Goal: Complete application form

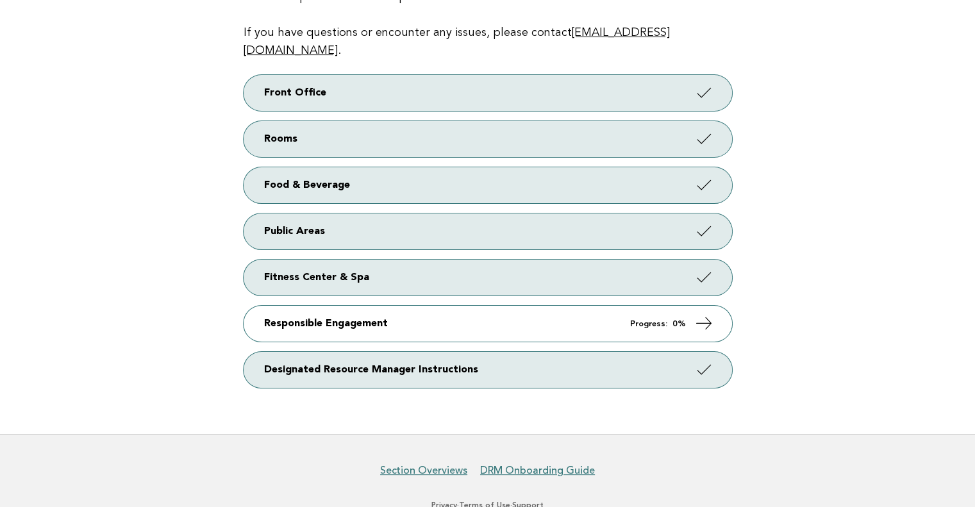
scroll to position [246, 0]
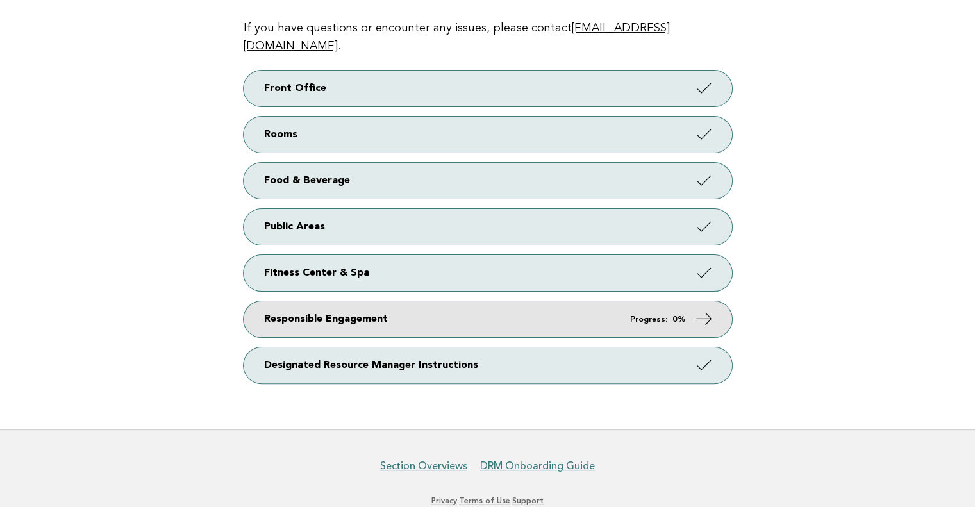
click at [705, 310] on icon at bounding box center [703, 319] width 19 height 19
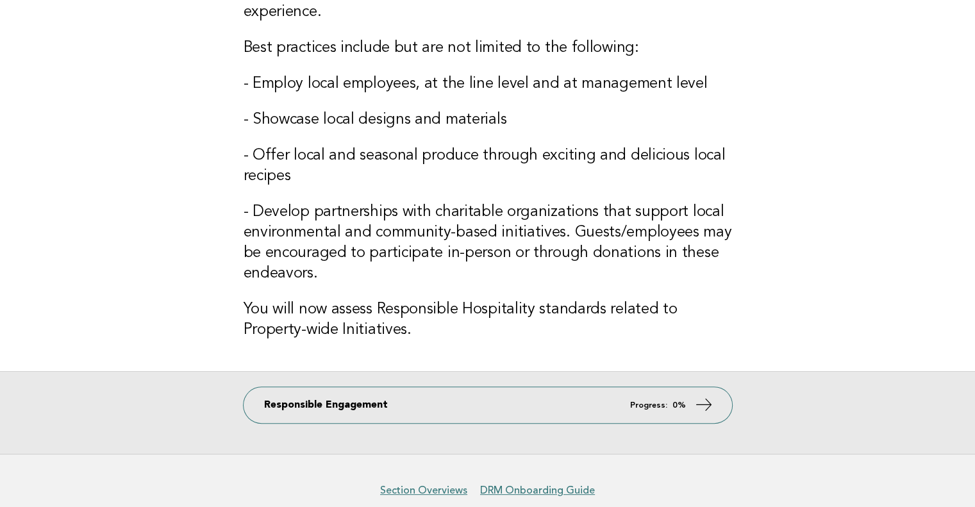
scroll to position [265, 0]
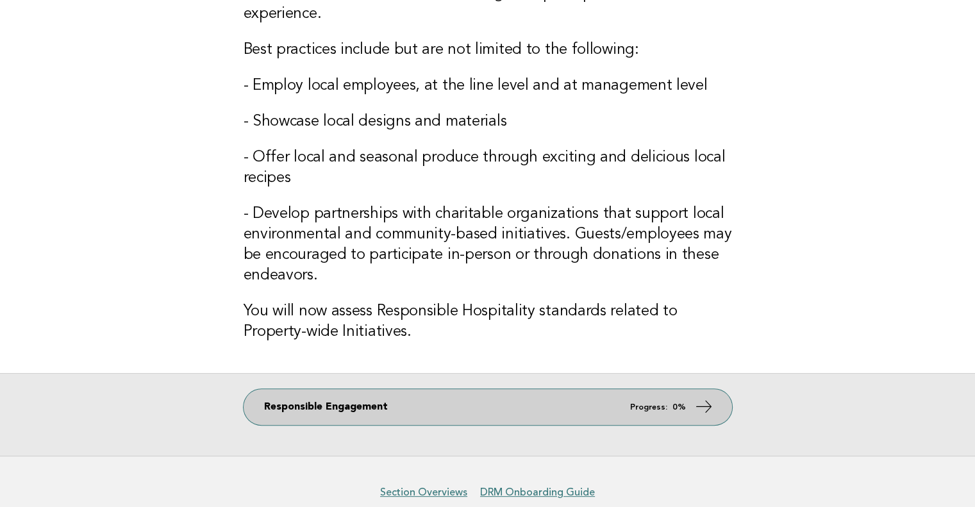
click at [708, 399] on icon at bounding box center [703, 406] width 19 height 19
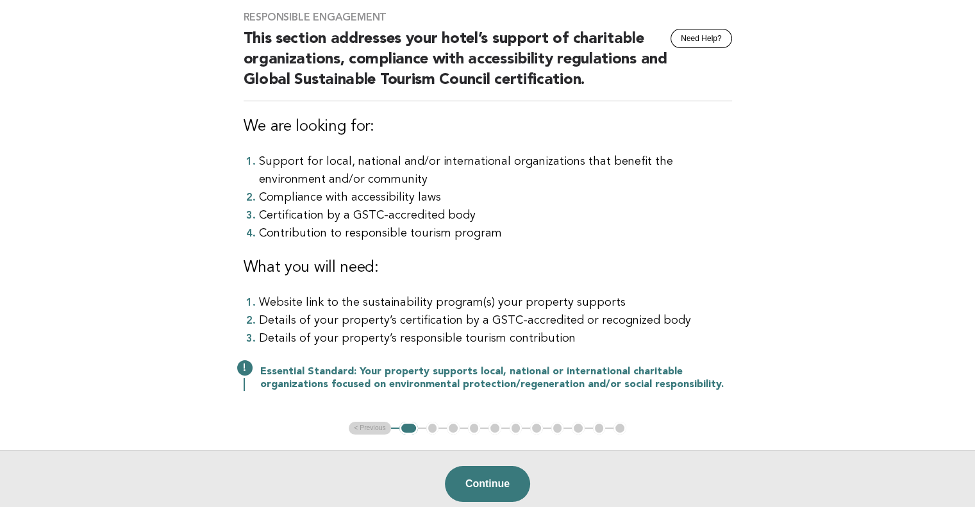
scroll to position [103, 0]
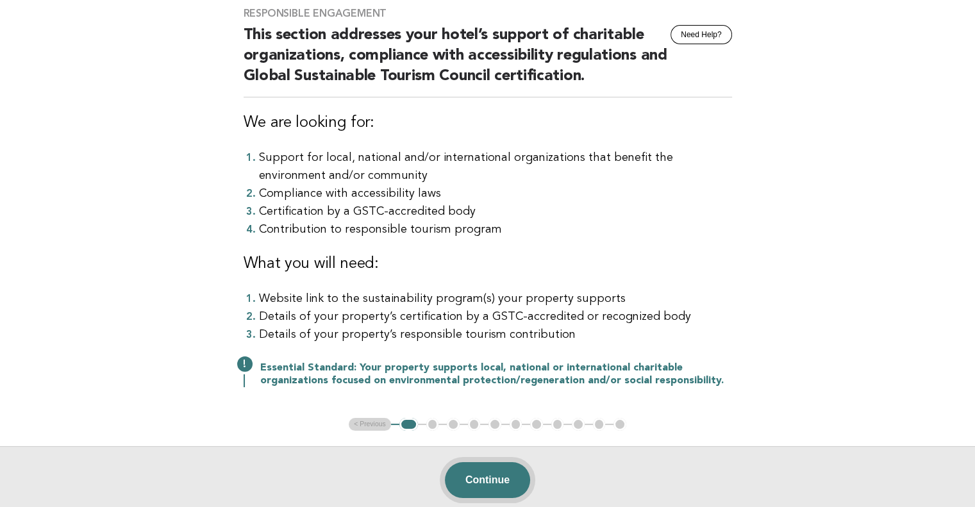
click at [485, 479] on button "Continue" at bounding box center [487, 480] width 85 height 36
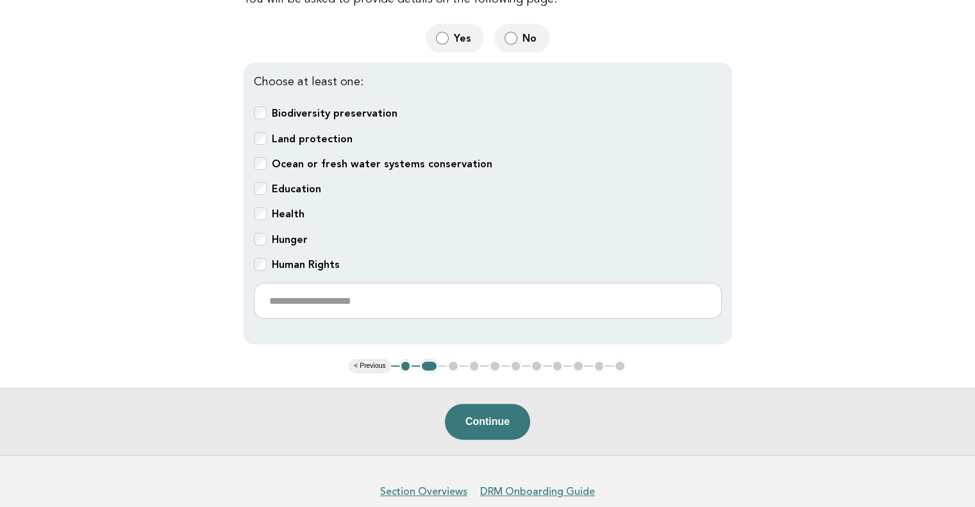
scroll to position [405, 0]
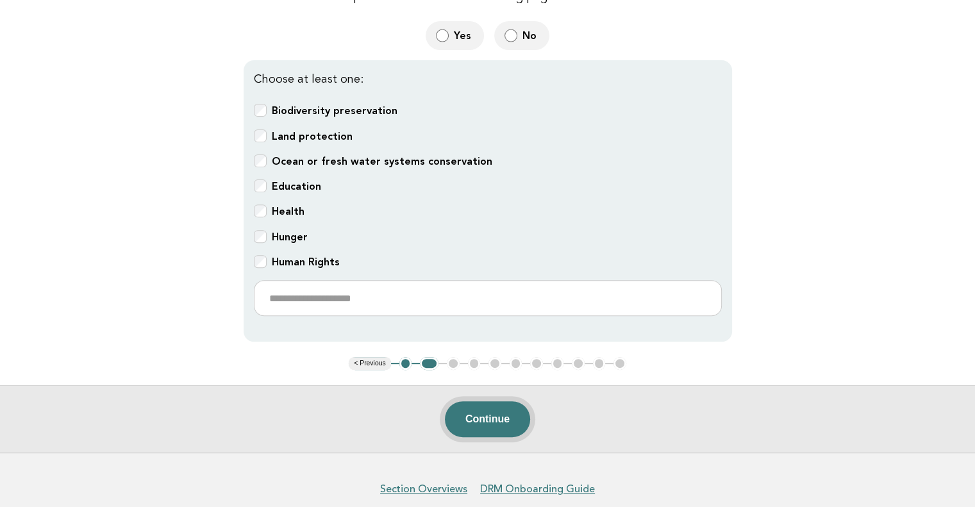
click at [495, 417] on button "Continue" at bounding box center [487, 419] width 85 height 36
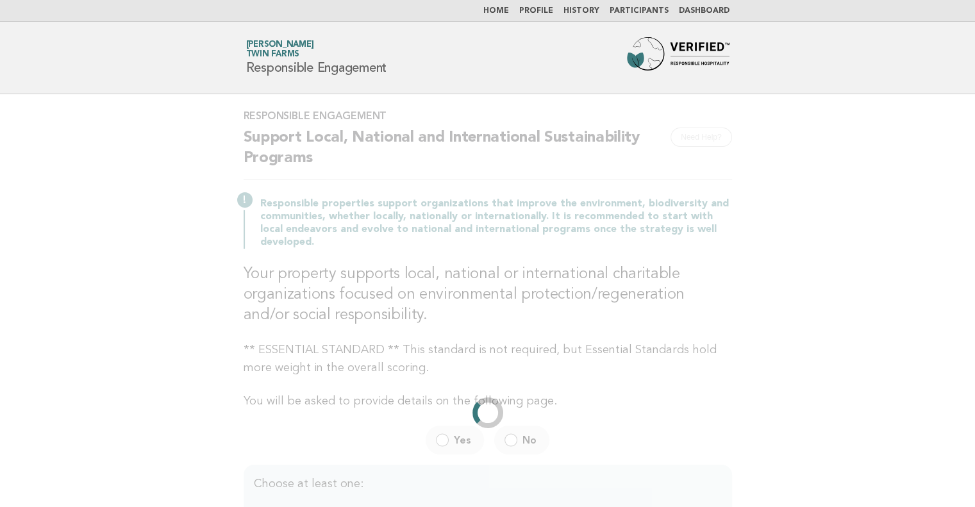
scroll to position [0, 0]
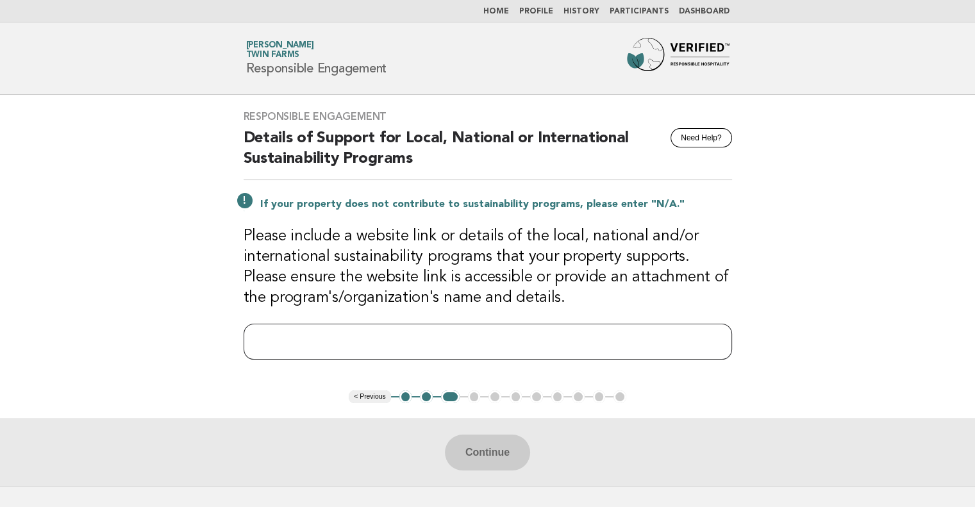
click at [275, 343] on input "text" at bounding box center [488, 342] width 489 height 36
type input "**********"
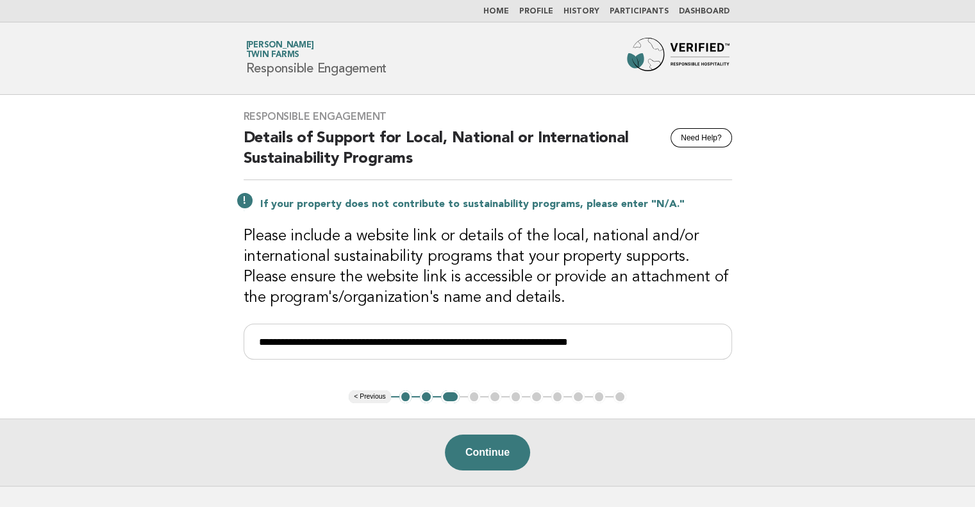
click at [336, 384] on div "**********" at bounding box center [487, 243] width 519 height 296
click at [481, 449] on button "Continue" at bounding box center [487, 453] width 85 height 36
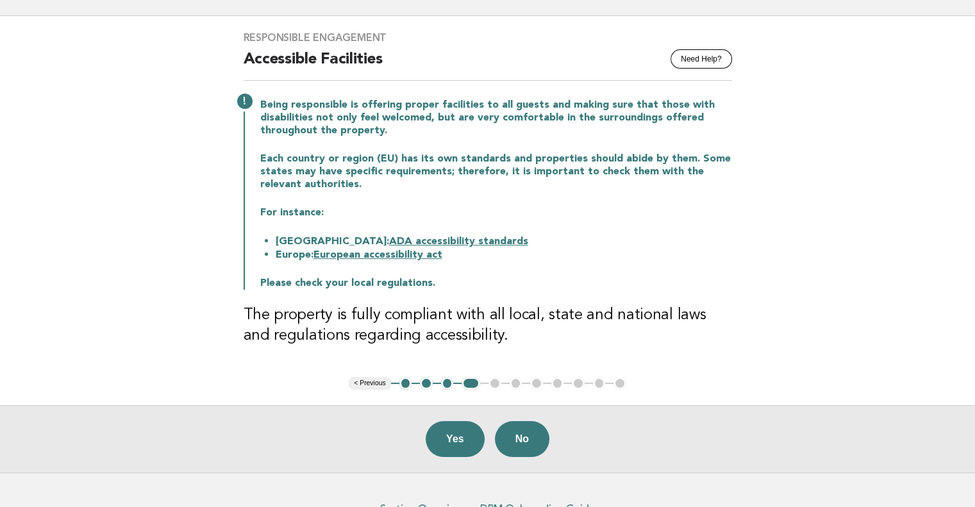
scroll to position [72, 0]
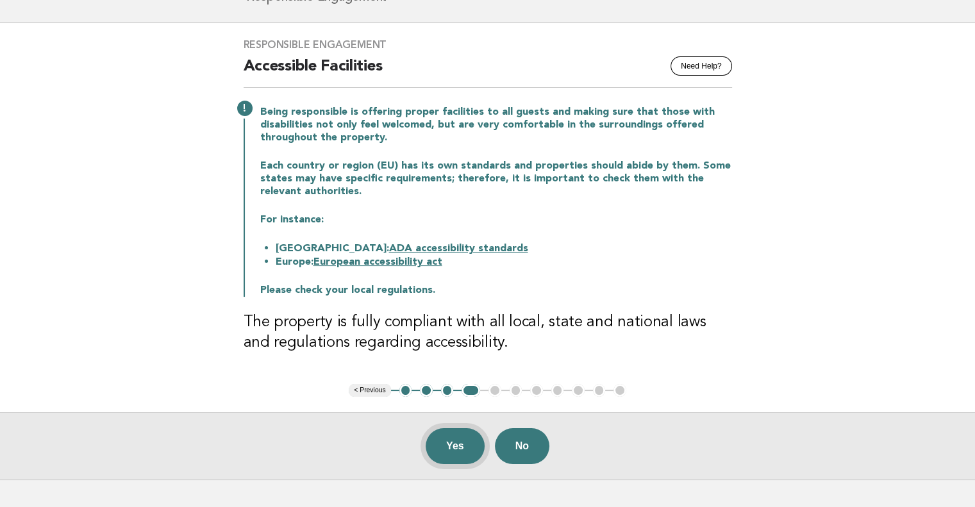
click at [451, 440] on button "Yes" at bounding box center [455, 446] width 59 height 36
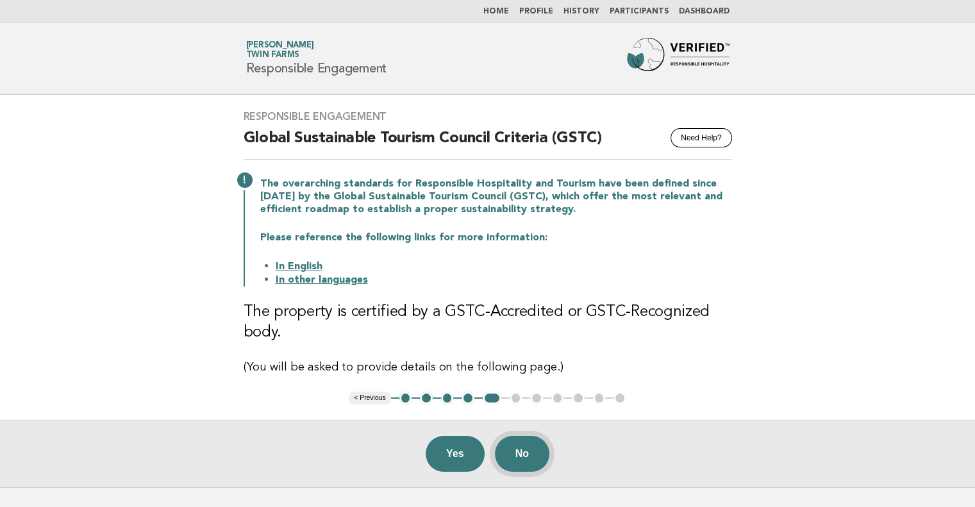
click at [525, 447] on button "No" at bounding box center [522, 454] width 54 height 36
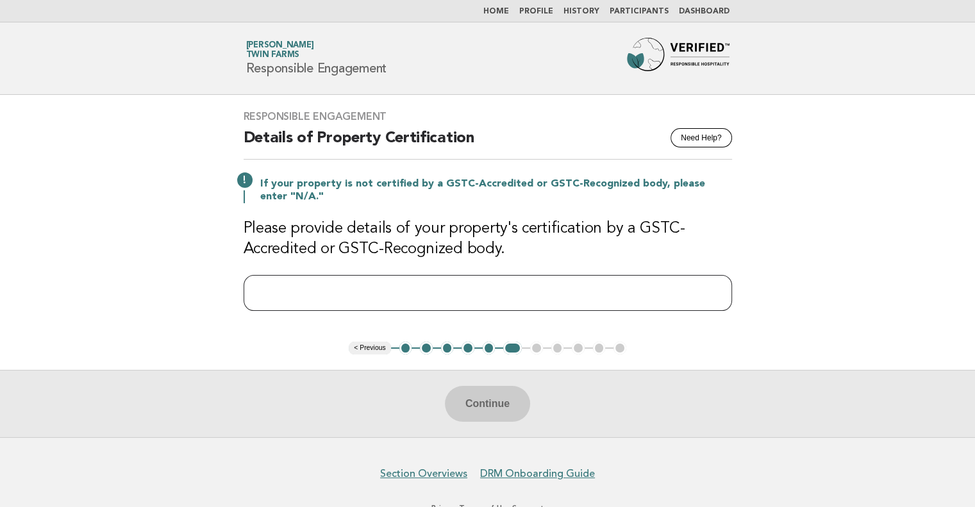
click at [322, 296] on input "text" at bounding box center [488, 293] width 489 height 36
type input "***"
click at [485, 395] on button "Continue" at bounding box center [487, 404] width 85 height 36
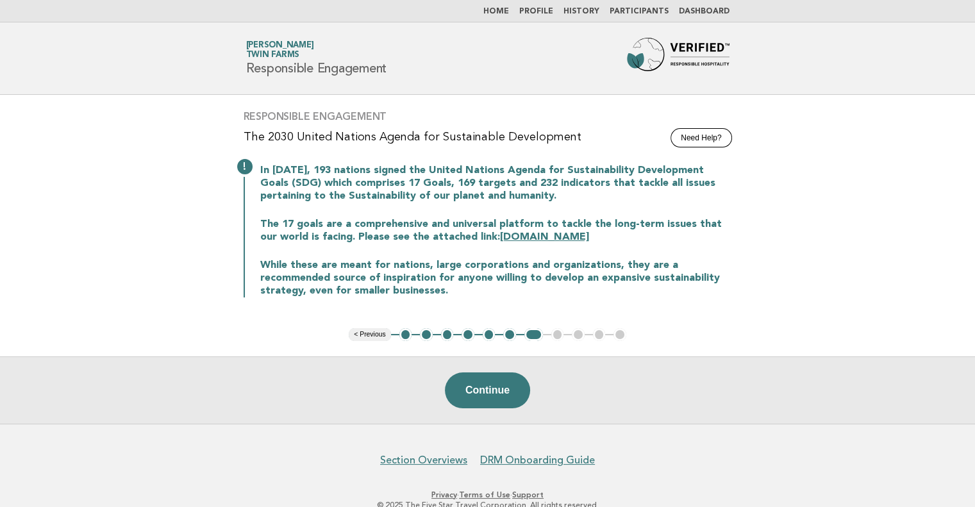
click at [511, 233] on link "sdgs.un.org" at bounding box center [544, 237] width 89 height 10
click at [492, 389] on button "Continue" at bounding box center [487, 390] width 85 height 36
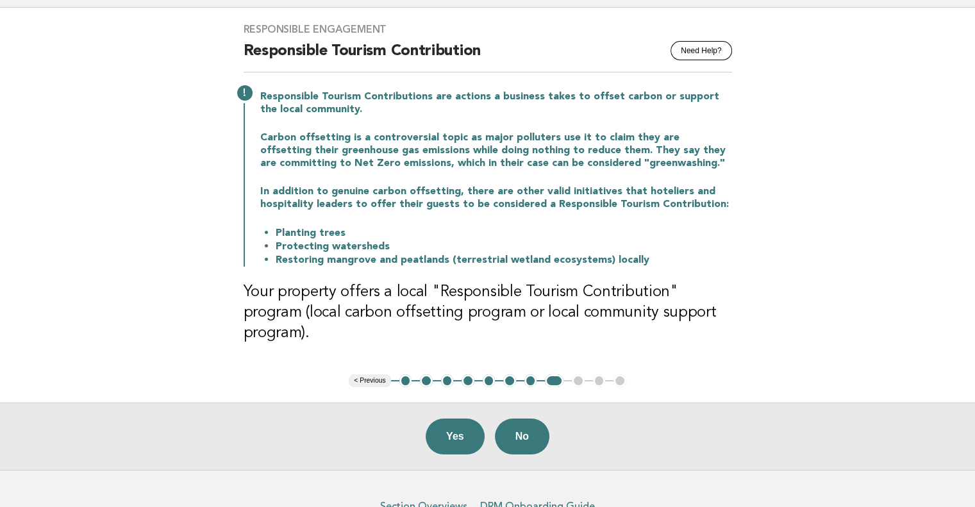
scroll to position [90, 0]
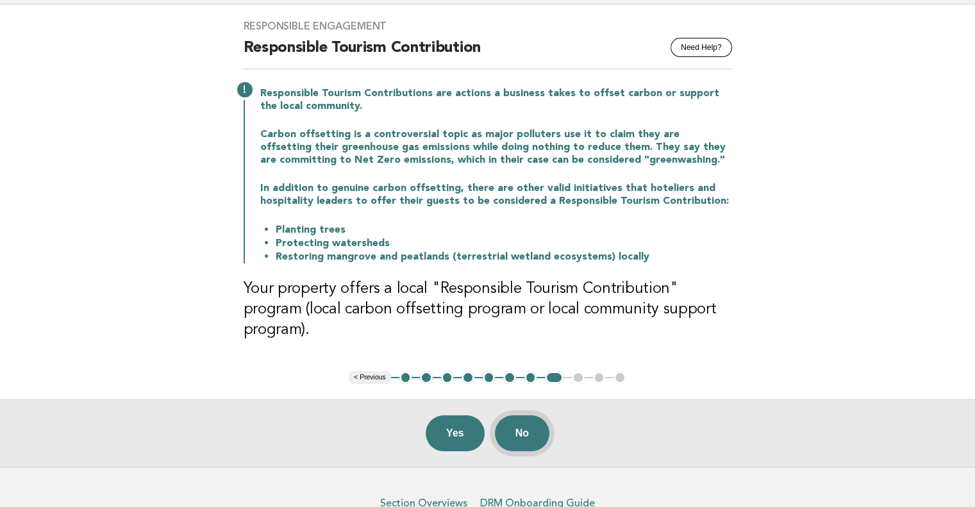
click at [519, 415] on button "No" at bounding box center [522, 433] width 54 height 36
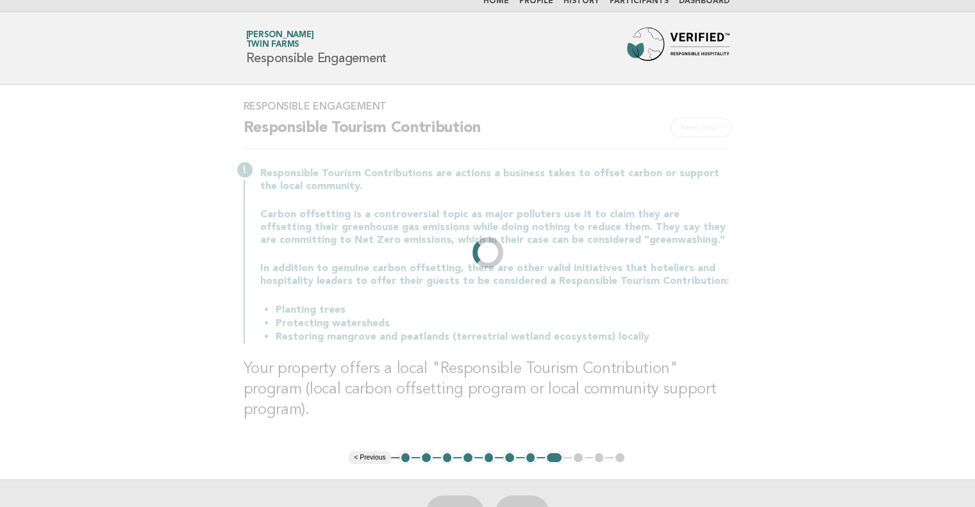
scroll to position [0, 0]
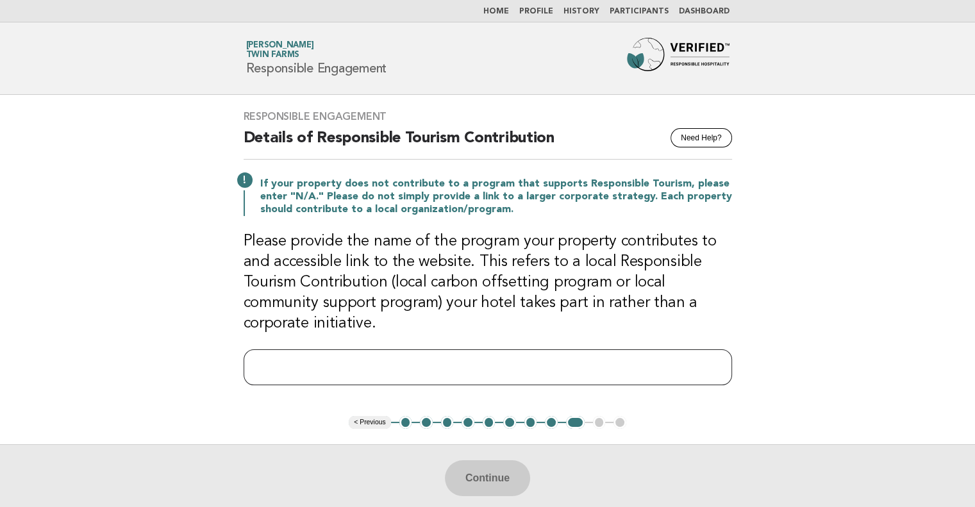
click at [292, 375] on input "text" at bounding box center [488, 367] width 489 height 36
type input "***"
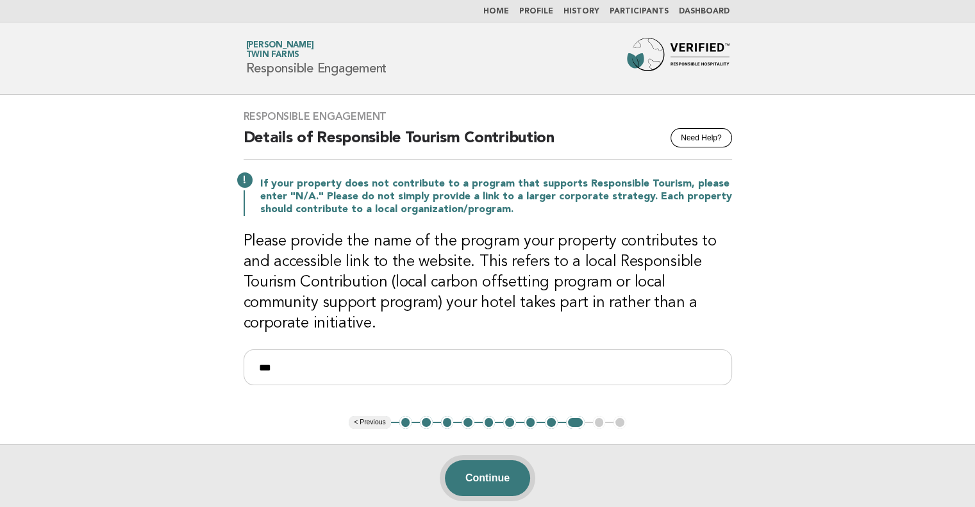
click at [481, 478] on button "Continue" at bounding box center [487, 478] width 85 height 36
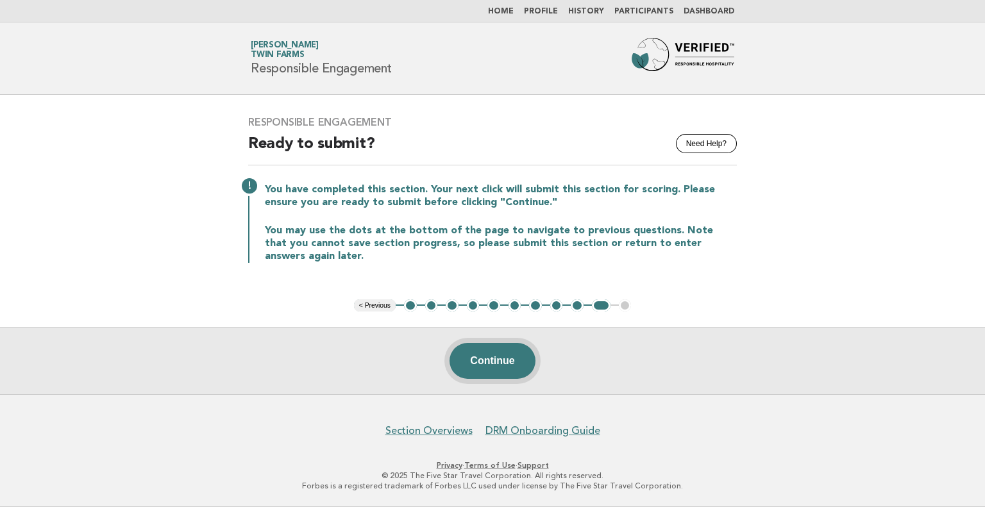
click at [466, 356] on button "Continue" at bounding box center [491, 361] width 85 height 36
